Goal: Task Accomplishment & Management: Manage account settings

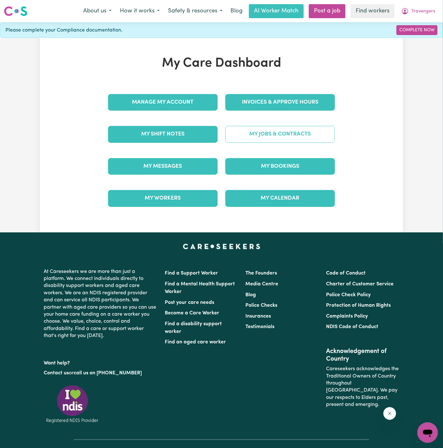
click at [262, 138] on link "My Jobs & Contracts" at bounding box center [280, 134] width 110 height 17
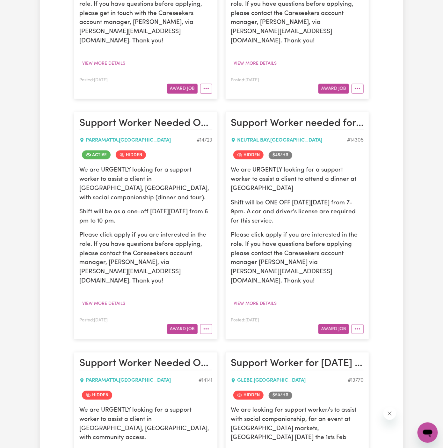
scroll to position [331, 0]
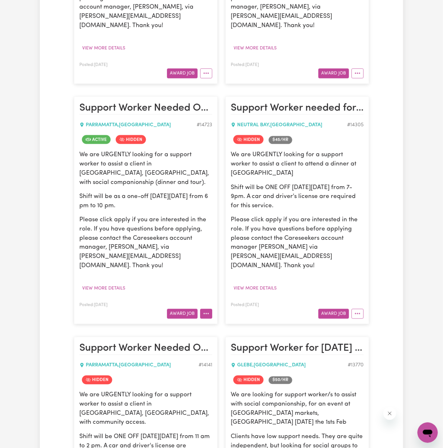
click at [206, 311] on icon "More options" at bounding box center [206, 314] width 6 height 6
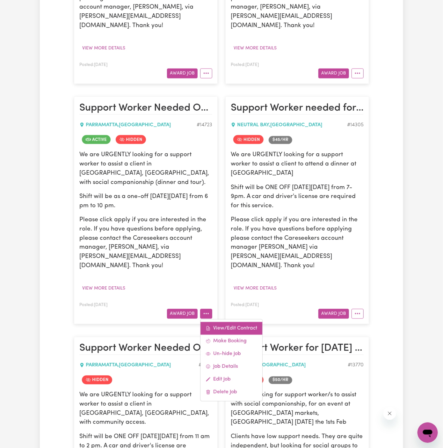
click at [217, 322] on link "View/Edit Contract" at bounding box center [232, 328] width 62 height 13
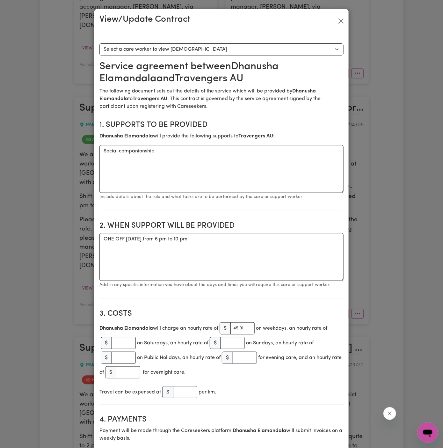
click at [347, 23] on div "View/Update Contract" at bounding box center [221, 21] width 254 height 24
click at [342, 21] on button "Close" at bounding box center [341, 21] width 10 height 10
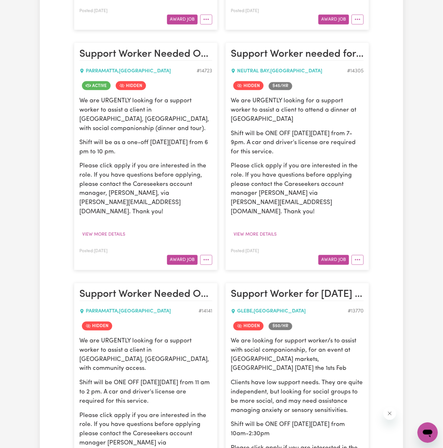
scroll to position [420, 0]
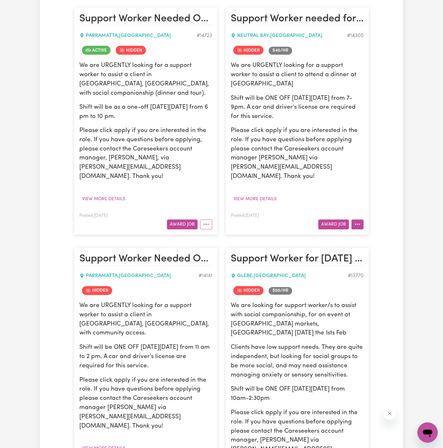
click at [358, 224] on circle "More options" at bounding box center [357, 224] width 1 height 1
click at [370, 233] on link "Un-hide Job" at bounding box center [377, 239] width 50 height 13
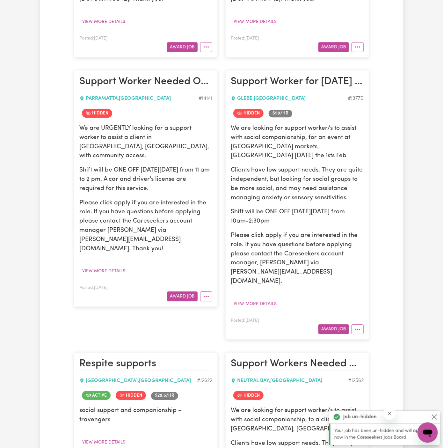
scroll to position [635, 0]
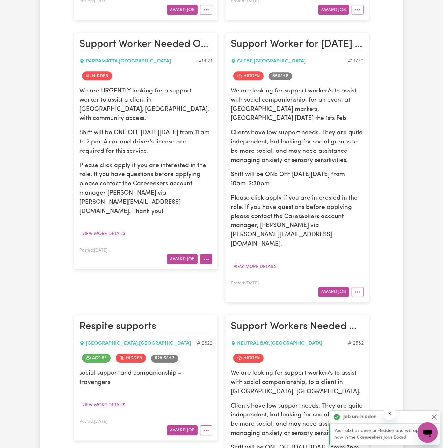
click at [209, 256] on icon "More options" at bounding box center [206, 259] width 6 height 6
click at [365, 252] on article "Support Worker for [DATE] in [GEOGRAPHIC_DATA] needed [GEOGRAPHIC_DATA] , [GEOG…" at bounding box center [297, 167] width 144 height 269
click at [363, 287] on button "More options" at bounding box center [358, 292] width 12 height 10
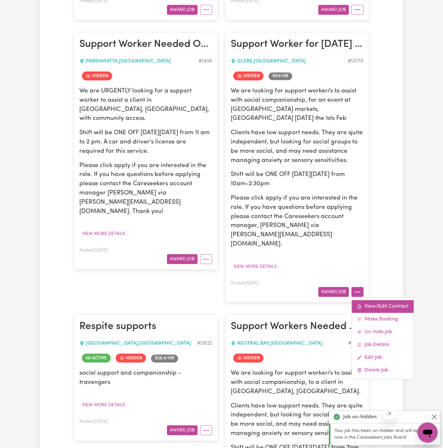
click at [378, 300] on link "View/Edit Contract" at bounding box center [383, 306] width 62 height 13
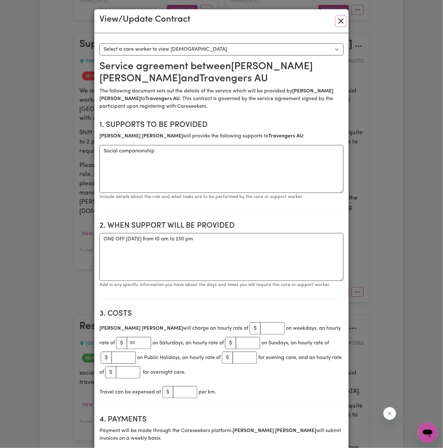
click at [341, 23] on button "Close" at bounding box center [341, 21] width 10 height 10
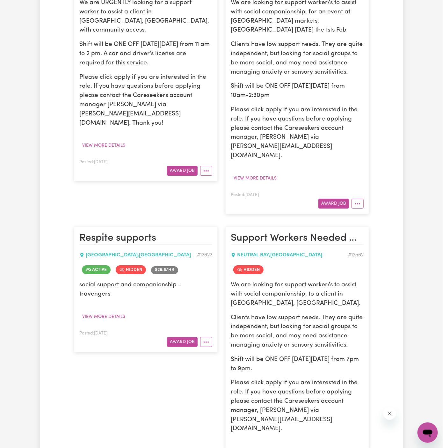
scroll to position [764, 0]
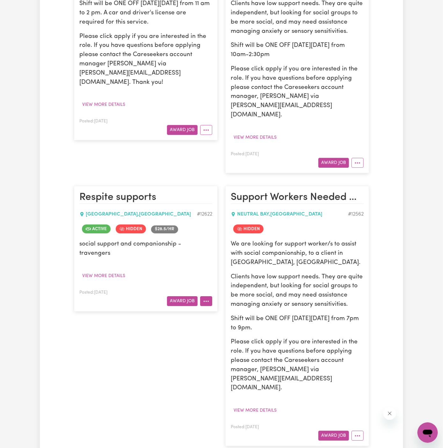
click at [206, 296] on button "More options" at bounding box center [206, 301] width 12 height 10
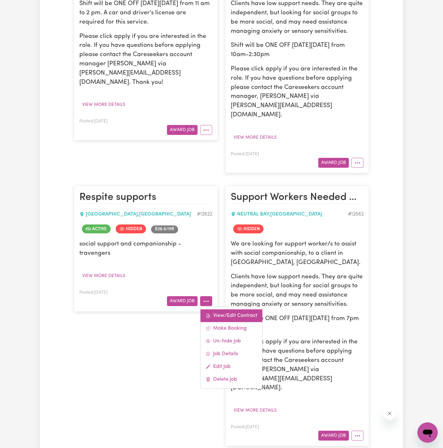
click at [217, 309] on link "View/Edit Contract" at bounding box center [232, 315] width 62 height 13
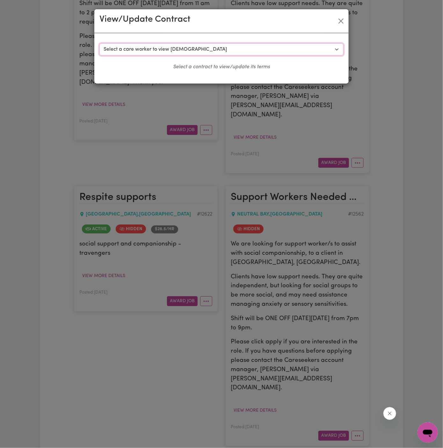
click at [164, 49] on select "Select a care worker to view [DEMOGRAPHIC_DATA] #9263 - [PERSON_NAME] (contract…" at bounding box center [221, 49] width 244 height 12
click at [342, 20] on button "Close" at bounding box center [341, 21] width 10 height 10
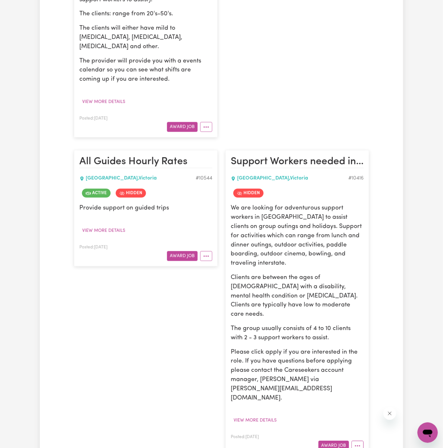
scroll to position [2144, 0]
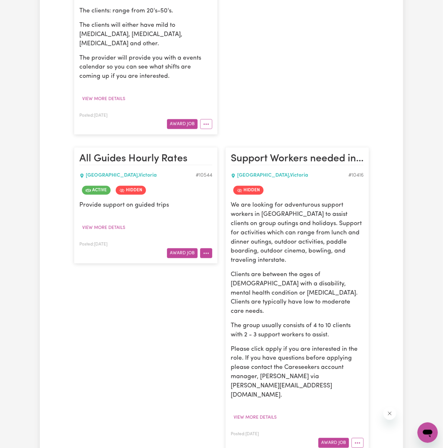
click at [208, 250] on icon "More options" at bounding box center [206, 253] width 6 height 6
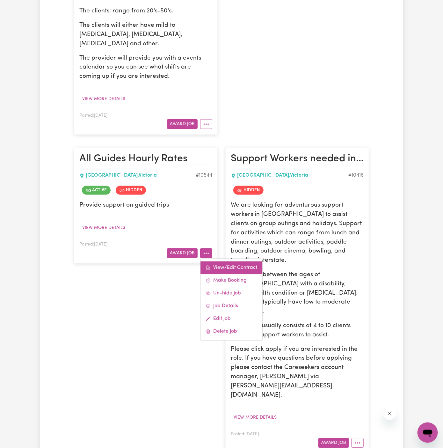
click at [214, 261] on link "View/Edit Contract" at bounding box center [232, 267] width 62 height 13
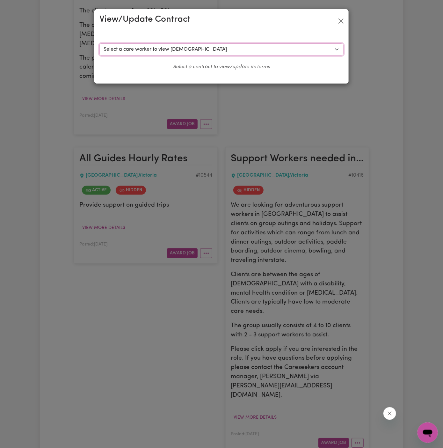
click at [179, 51] on select "Select a care worker to view [DEMOGRAPHIC_DATA] #8019 - [PERSON_NAME] (contract…" at bounding box center [221, 49] width 244 height 12
click at [340, 23] on button "Close" at bounding box center [341, 21] width 10 height 10
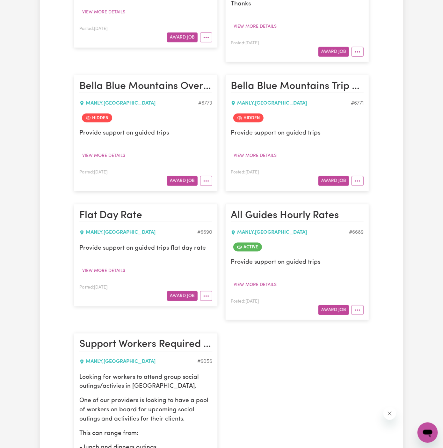
scroll to position [2897, 0]
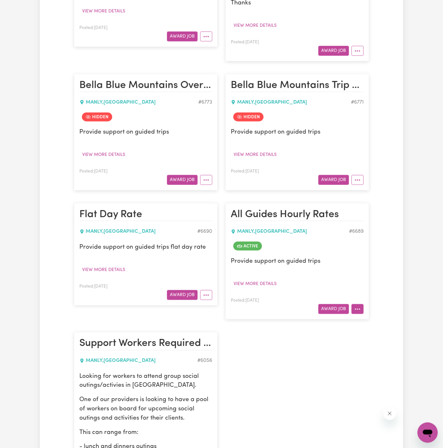
click at [357, 306] on icon "More options" at bounding box center [358, 309] width 6 height 6
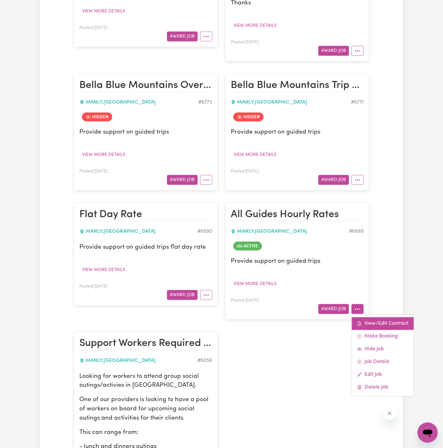
click at [366, 317] on link "View/Edit Contract" at bounding box center [383, 323] width 62 height 13
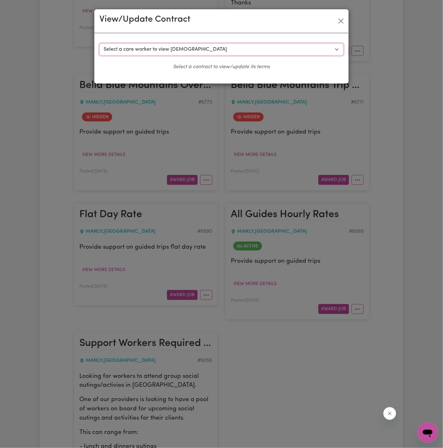
click at [255, 55] on select "Select a care worker to view [DEMOGRAPHIC_DATA] #6054 - [PERSON_NAME] (contract…" at bounding box center [221, 49] width 244 height 12
select select "5672"
click at [99, 43] on select "Select a care worker to view [DEMOGRAPHIC_DATA] #6054 - [PERSON_NAME] (contract…" at bounding box center [221, 49] width 244 height 12
